Goal: Book appointment/travel/reservation

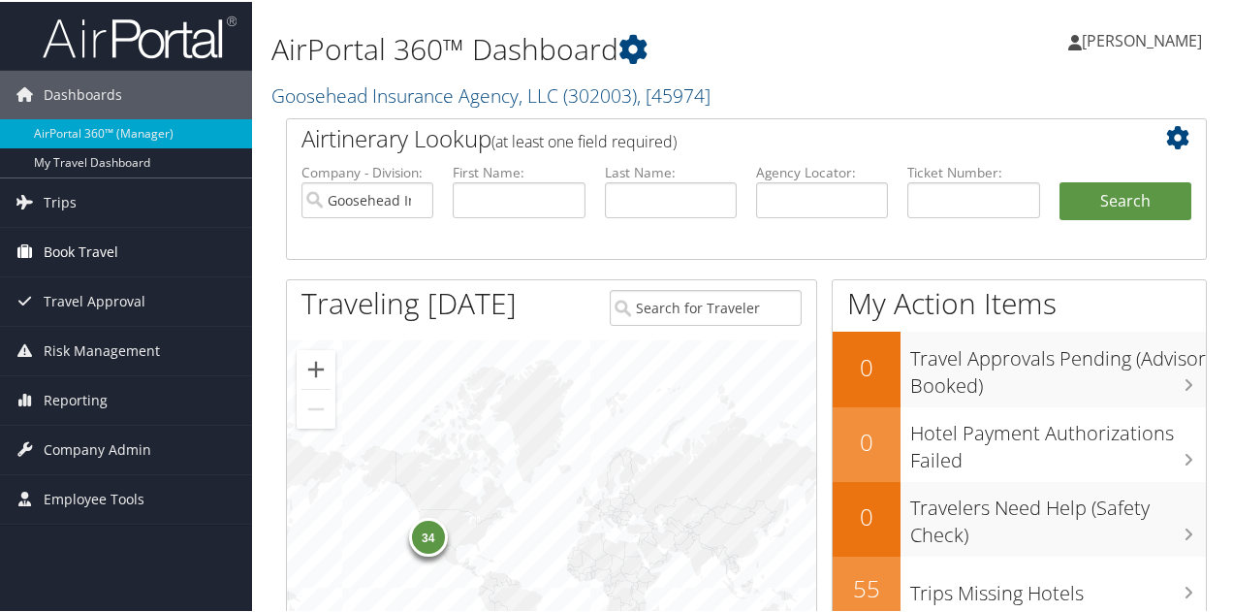
click at [85, 232] on span "Book Travel" at bounding box center [81, 250] width 75 height 48
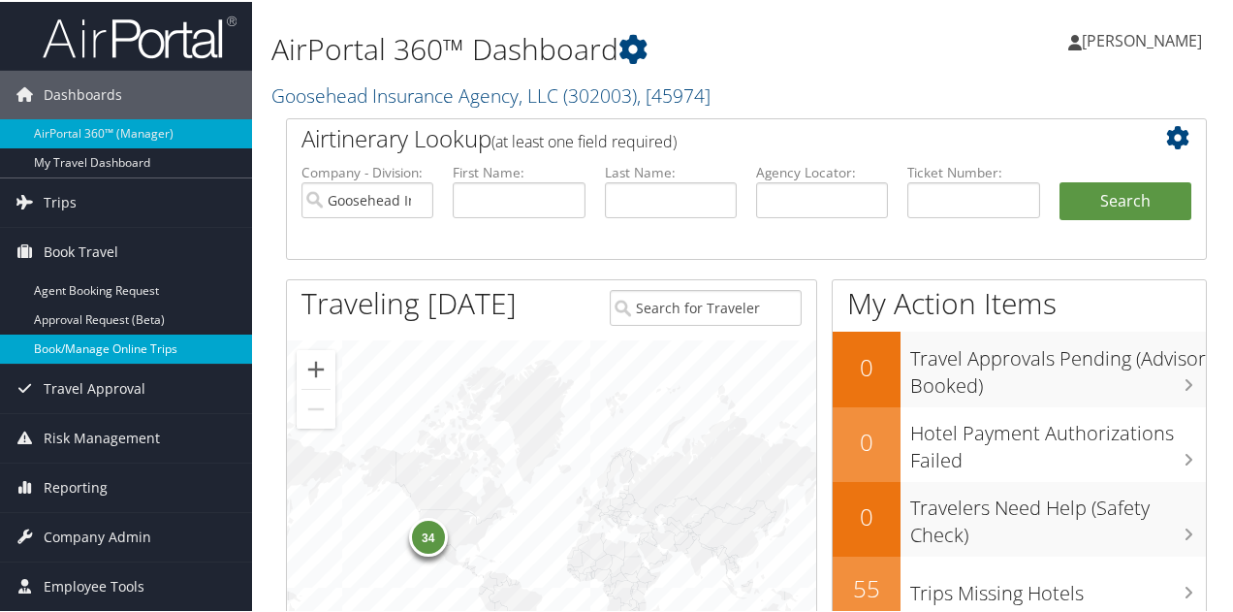
click at [111, 353] on link "Book/Manage Online Trips" at bounding box center [126, 347] width 252 height 29
click at [128, 349] on link "Book/Manage Online Trips" at bounding box center [126, 347] width 252 height 29
